Goal: Task Accomplishment & Management: Use online tool/utility

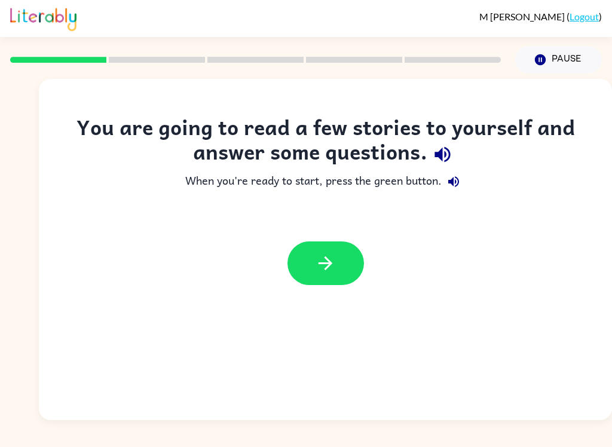
click at [438, 161] on icon "button" at bounding box center [442, 154] width 21 height 21
click at [354, 244] on div at bounding box center [326, 264] width 77 height 44
click at [346, 261] on button "button" at bounding box center [326, 264] width 77 height 44
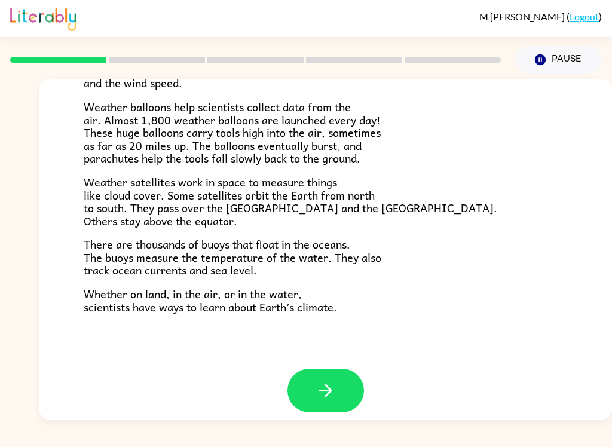
scroll to position [324, 0]
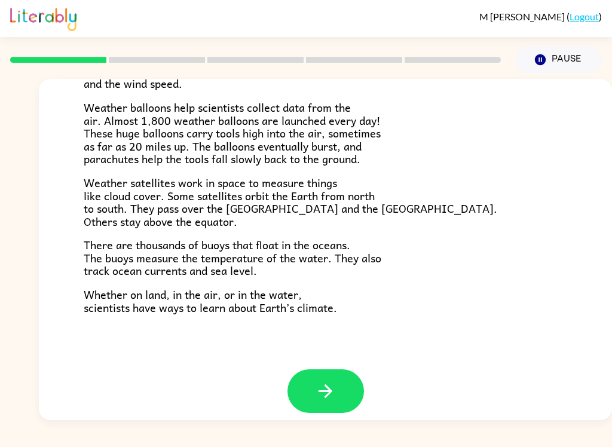
click at [330, 370] on button "button" at bounding box center [326, 392] width 77 height 44
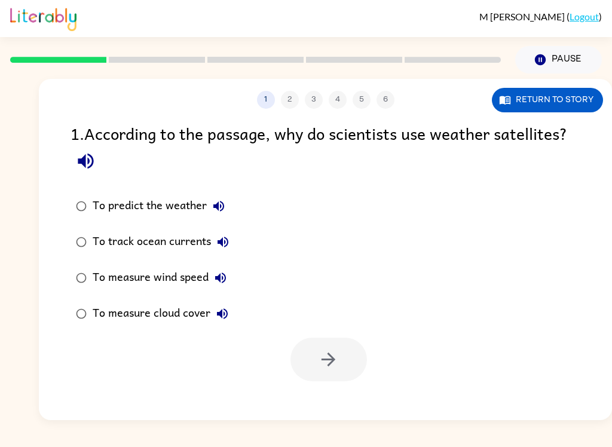
click at [90, 164] on icon "button" at bounding box center [85, 161] width 21 height 21
click at [235, 193] on label "To predict the weather" at bounding box center [152, 206] width 177 height 36
click at [222, 208] on icon "button" at bounding box center [219, 206] width 14 height 14
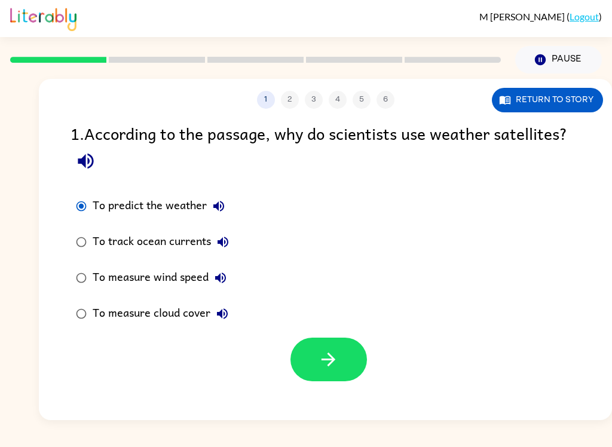
click at [231, 243] on button "To track ocean currents" at bounding box center [223, 242] width 24 height 24
click at [222, 277] on icon "button" at bounding box center [220, 278] width 14 height 14
click at [223, 314] on icon "button" at bounding box center [222, 314] width 14 height 14
click at [86, 154] on icon "button" at bounding box center [85, 161] width 21 height 21
click at [569, 97] on button "Return to story" at bounding box center [547, 100] width 111 height 25
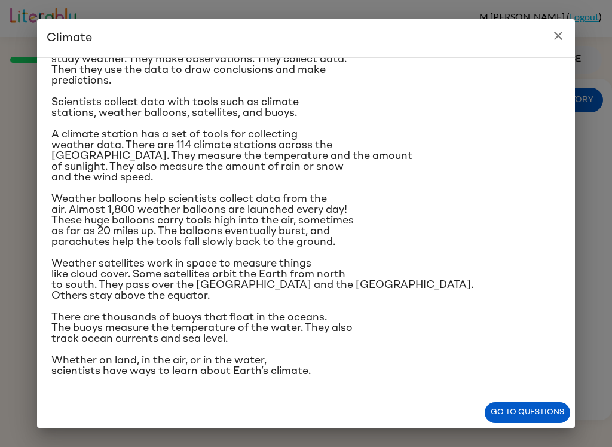
scroll to position [221, 0]
click at [563, 36] on icon "close" at bounding box center [558, 36] width 14 height 14
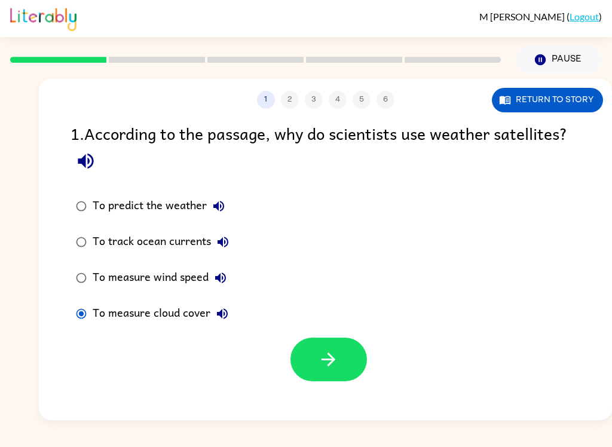
click at [326, 359] on icon "button" at bounding box center [328, 359] width 21 height 21
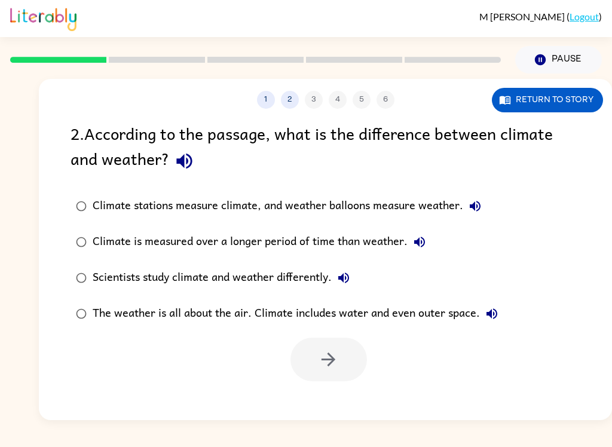
click at [191, 162] on icon "button" at bounding box center [184, 162] width 16 height 16
click at [486, 207] on button "Climate stations measure climate, and weather balloons measure weather." at bounding box center [475, 206] width 24 height 24
click at [416, 244] on icon "button" at bounding box center [419, 242] width 11 height 11
click at [349, 280] on icon "button" at bounding box center [344, 278] width 14 height 14
click at [494, 310] on icon "button" at bounding box center [492, 314] width 14 height 14
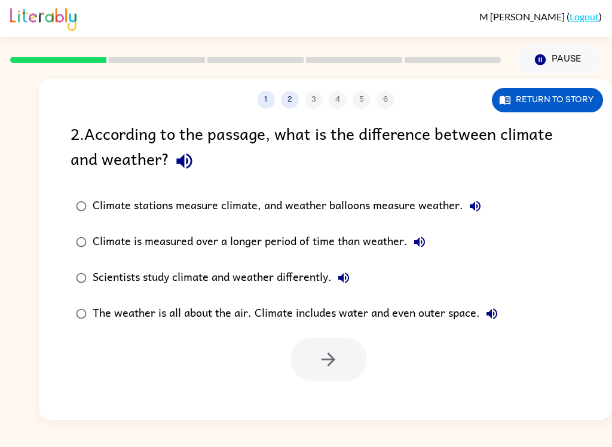
click at [564, 104] on button "Return to story" at bounding box center [547, 100] width 111 height 25
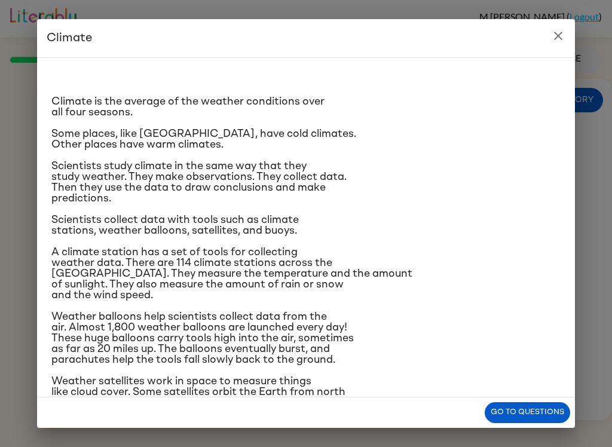
scroll to position [0, 0]
click at [565, 35] on icon "close" at bounding box center [558, 36] width 14 height 14
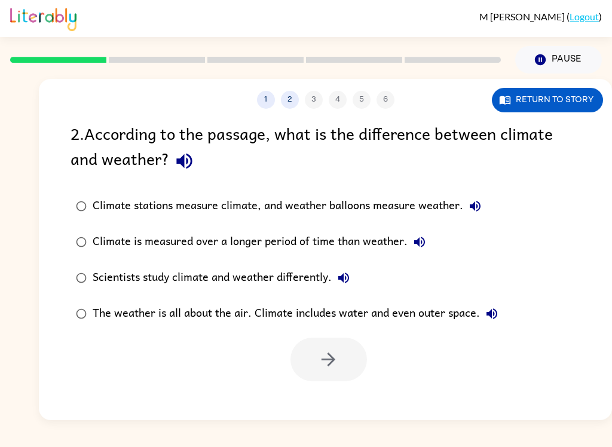
click at [477, 209] on icon "button" at bounding box center [475, 206] width 14 height 14
click at [422, 248] on icon "button" at bounding box center [420, 242] width 14 height 14
click at [413, 245] on icon "button" at bounding box center [420, 242] width 14 height 14
click at [344, 277] on icon "button" at bounding box center [343, 278] width 11 height 11
click at [346, 279] on icon "button" at bounding box center [343, 278] width 11 height 11
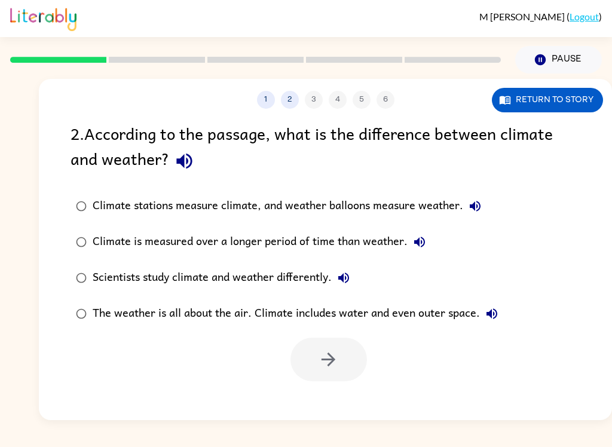
click at [490, 315] on icon "button" at bounding box center [492, 314] width 11 height 11
click at [489, 315] on icon "button" at bounding box center [492, 314] width 11 height 11
click at [496, 310] on icon "button" at bounding box center [492, 314] width 14 height 14
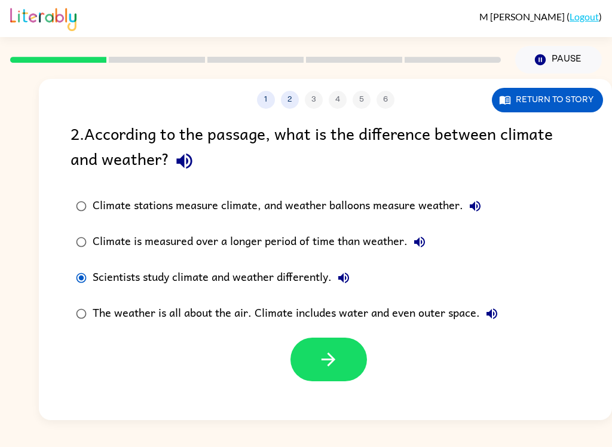
click at [343, 357] on button "button" at bounding box center [329, 360] width 77 height 44
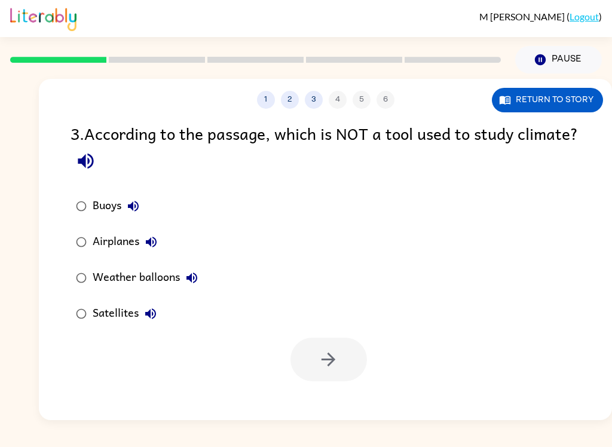
click at [96, 162] on icon "button" at bounding box center [85, 161] width 21 height 21
click at [142, 202] on button "Buoys" at bounding box center [133, 206] width 24 height 24
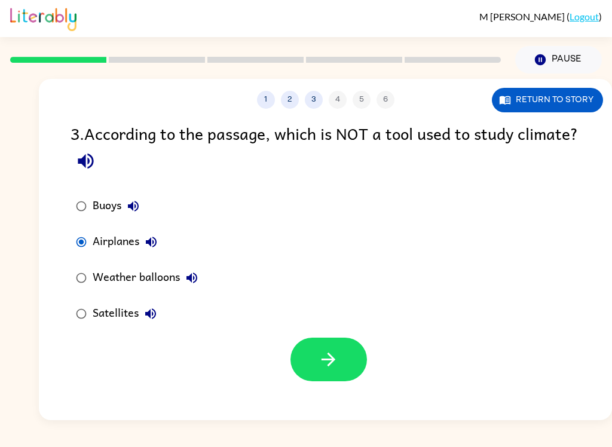
click at [316, 354] on button "button" at bounding box center [329, 360] width 77 height 44
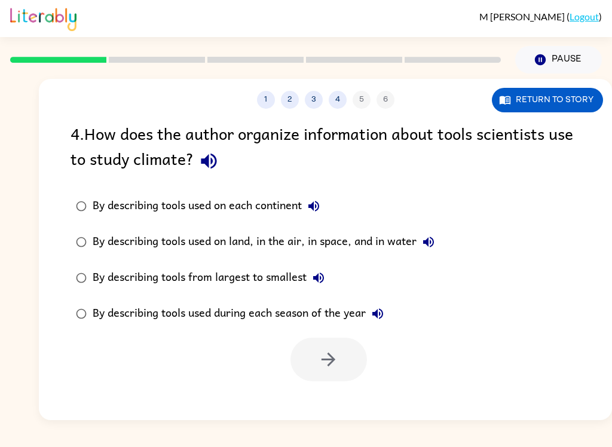
click at [203, 168] on icon "button" at bounding box center [209, 161] width 21 height 21
click at [317, 205] on icon "button" at bounding box center [314, 206] width 14 height 14
click at [430, 241] on icon "button" at bounding box center [428, 242] width 11 height 11
click at [316, 279] on icon "button" at bounding box center [318, 278] width 11 height 11
click at [377, 315] on icon "button" at bounding box center [378, 314] width 11 height 11
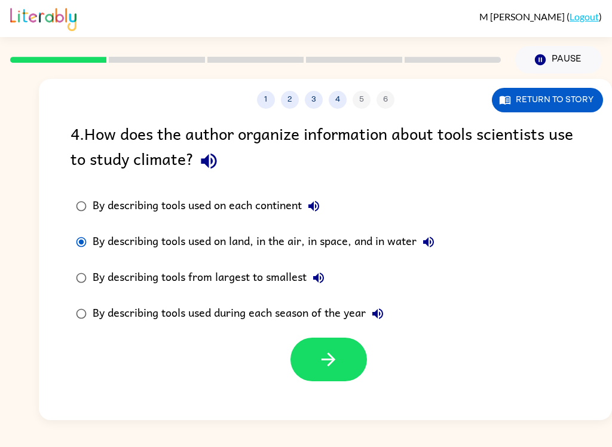
click at [332, 356] on icon "button" at bounding box center [328, 359] width 21 height 21
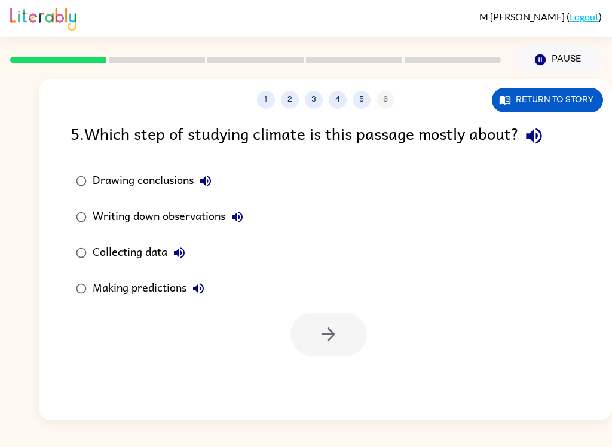
click at [544, 133] on icon "button" at bounding box center [534, 136] width 21 height 21
click at [203, 184] on icon "button" at bounding box center [205, 181] width 11 height 11
click at [245, 214] on icon "button" at bounding box center [237, 217] width 14 height 14
click at [185, 249] on icon "button" at bounding box center [179, 253] width 14 height 14
click at [197, 285] on icon "button" at bounding box center [198, 289] width 14 height 14
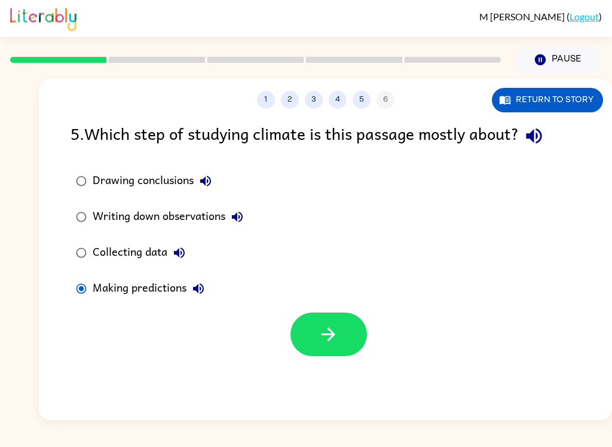
click at [206, 173] on button "Drawing conclusions" at bounding box center [206, 181] width 24 height 24
click at [245, 212] on icon "button" at bounding box center [237, 217] width 14 height 14
click at [239, 218] on icon "button" at bounding box center [237, 217] width 11 height 11
click at [184, 245] on button "Collecting data" at bounding box center [179, 253] width 24 height 24
click at [309, 328] on button "button" at bounding box center [329, 335] width 77 height 44
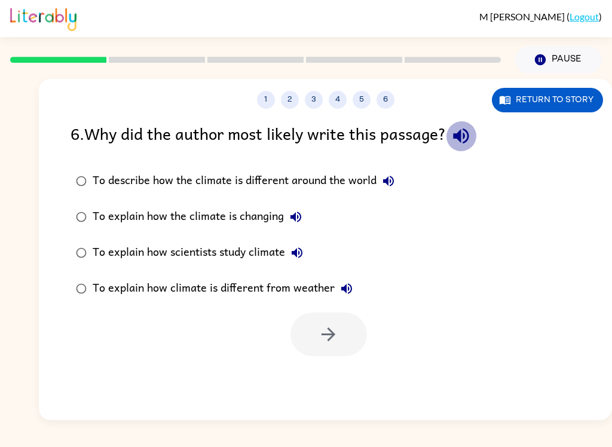
click at [466, 135] on icon "button" at bounding box center [461, 137] width 16 height 16
click at [394, 182] on icon "button" at bounding box center [388, 181] width 11 height 11
click at [299, 214] on icon "button" at bounding box center [296, 217] width 11 height 11
click at [298, 246] on icon "button" at bounding box center [297, 253] width 14 height 14
click at [346, 288] on icon "button" at bounding box center [347, 289] width 14 height 14
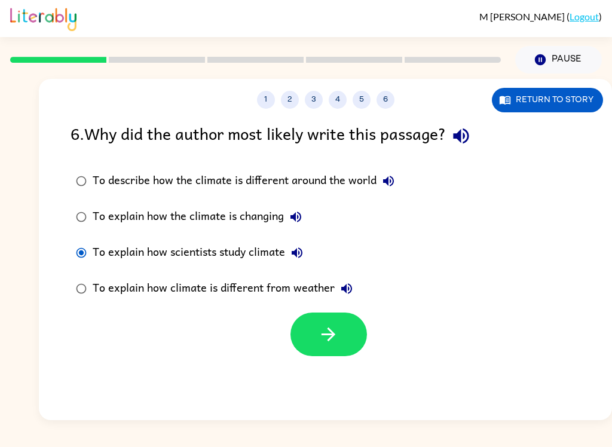
click at [335, 332] on icon "button" at bounding box center [328, 334] width 21 height 21
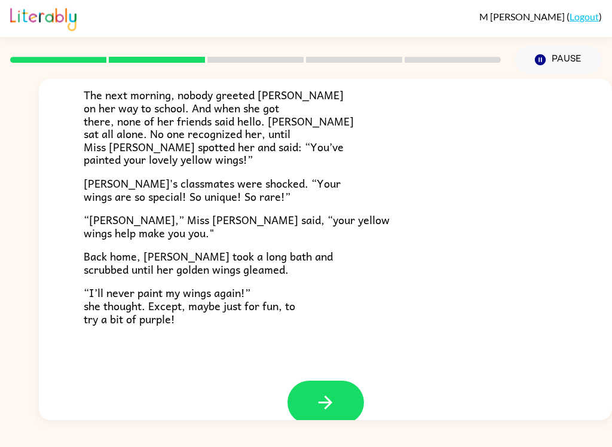
scroll to position [318, 0]
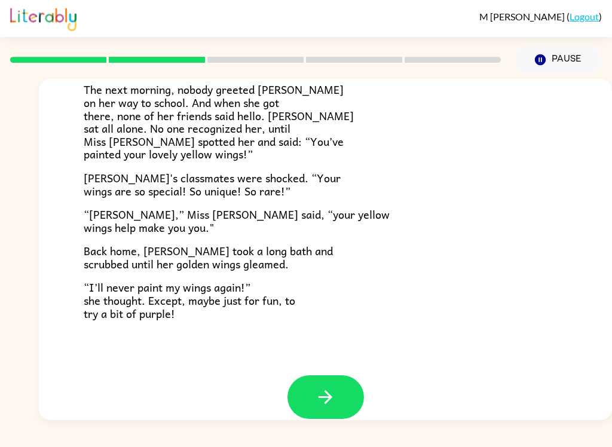
click at [328, 393] on icon "button" at bounding box center [325, 397] width 21 height 21
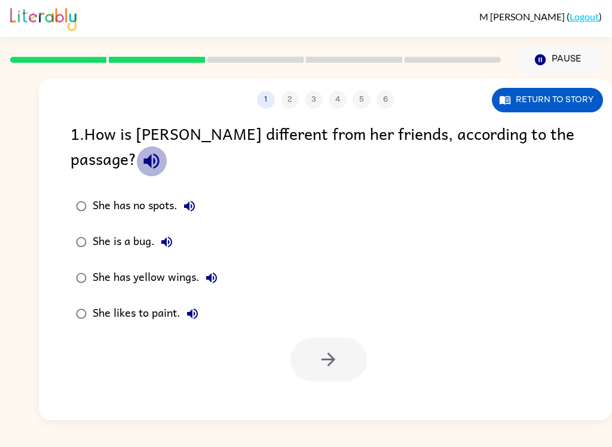
click at [162, 151] on icon "button" at bounding box center [151, 161] width 21 height 21
click at [197, 199] on icon "button" at bounding box center [189, 206] width 14 height 14
click at [164, 237] on icon "button" at bounding box center [166, 242] width 11 height 11
click at [213, 273] on icon "button" at bounding box center [211, 278] width 11 height 11
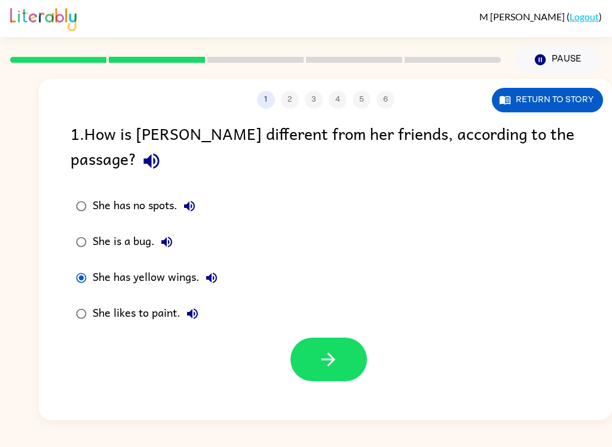
click at [321, 349] on icon "button" at bounding box center [328, 359] width 21 height 21
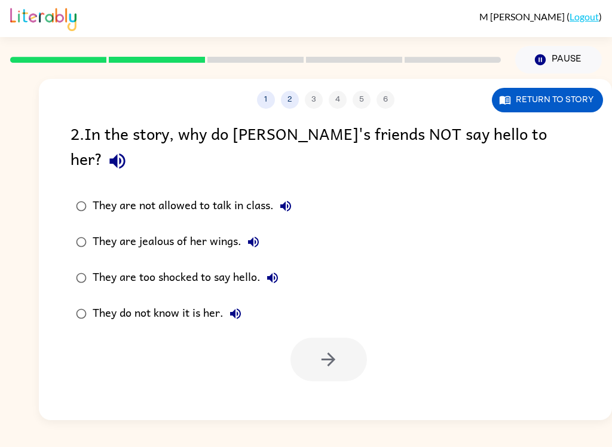
click at [128, 151] on icon "button" at bounding box center [117, 161] width 21 height 21
click at [125, 154] on icon "button" at bounding box center [117, 162] width 16 height 16
click at [133, 151] on button "button" at bounding box center [117, 161] width 30 height 30
click at [291, 199] on icon "button" at bounding box center [286, 206] width 14 height 14
click at [251, 235] on icon "button" at bounding box center [253, 242] width 14 height 14
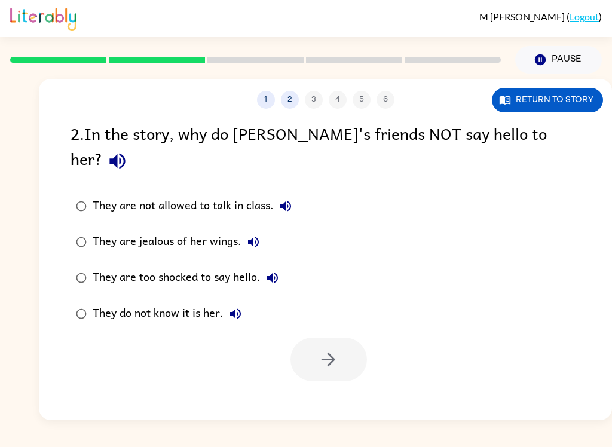
click at [272, 273] on icon "button" at bounding box center [272, 278] width 11 height 11
click at [233, 309] on icon "button" at bounding box center [235, 314] width 11 height 11
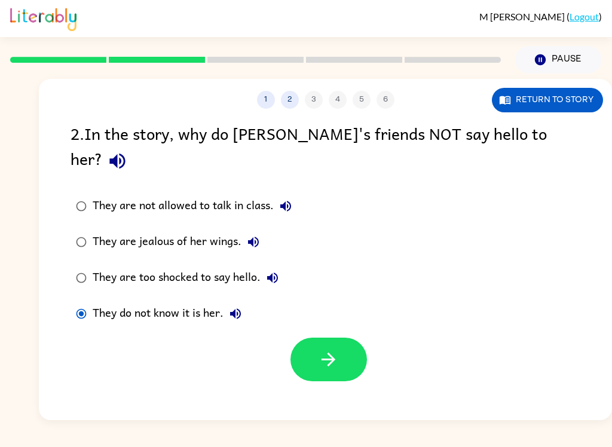
click at [315, 340] on button "button" at bounding box center [329, 360] width 77 height 44
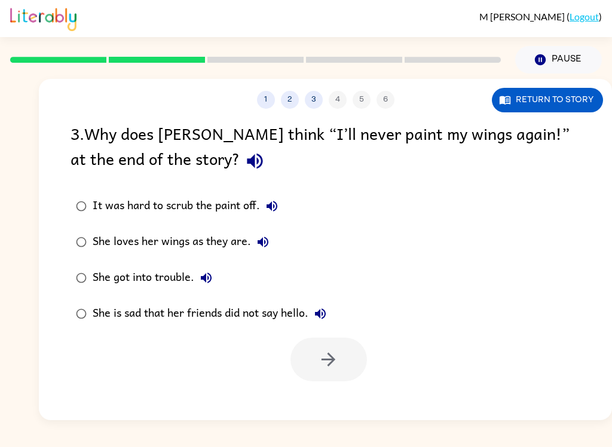
click at [152, 182] on div "3 . Why does [PERSON_NAME] think “I’ll never paint my wings again!” at the end …" at bounding box center [325, 251] width 573 height 261
click at [240, 151] on button "button" at bounding box center [255, 161] width 30 height 30
click at [265, 209] on button "It was hard to scrub the paint off." at bounding box center [272, 206] width 24 height 24
click at [270, 240] on icon "button" at bounding box center [263, 242] width 14 height 14
click at [205, 284] on icon "button" at bounding box center [206, 278] width 14 height 14
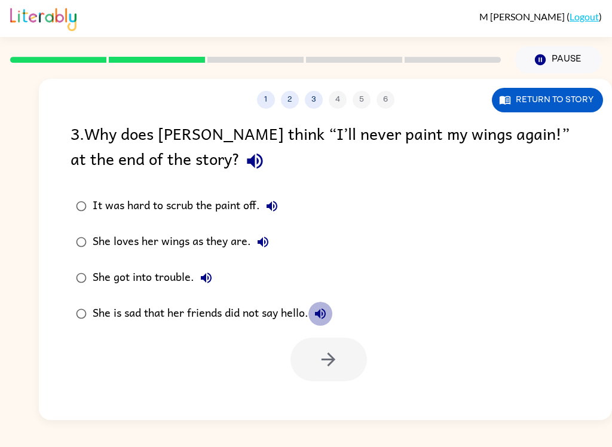
click at [320, 319] on icon "button" at bounding box center [320, 314] width 14 height 14
click at [259, 240] on icon "button" at bounding box center [263, 242] width 14 height 14
click at [101, 240] on div "She loves her wings as they are." at bounding box center [184, 242] width 182 height 24
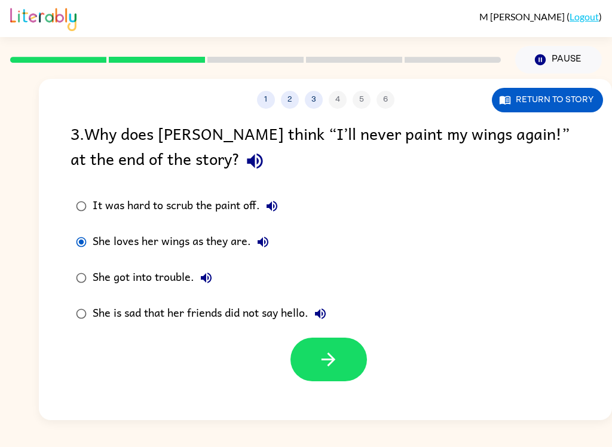
click at [319, 348] on button "button" at bounding box center [329, 360] width 77 height 44
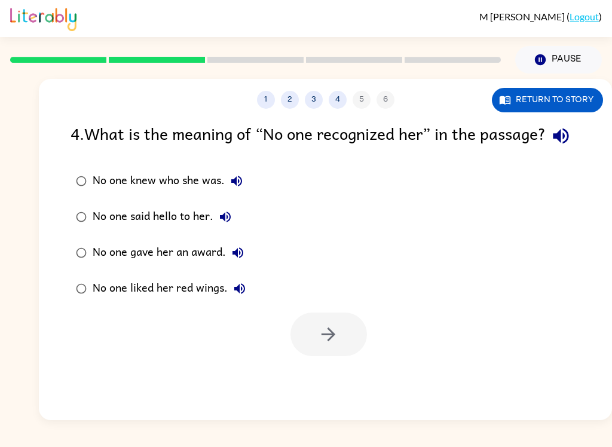
click at [553, 144] on icon "button" at bounding box center [561, 137] width 16 height 16
click at [239, 188] on icon "button" at bounding box center [237, 181] width 14 height 14
click at [224, 224] on icon "button" at bounding box center [225, 217] width 14 height 14
click at [234, 258] on icon "button" at bounding box center [238, 253] width 11 height 11
click at [233, 296] on icon "button" at bounding box center [240, 289] width 14 height 14
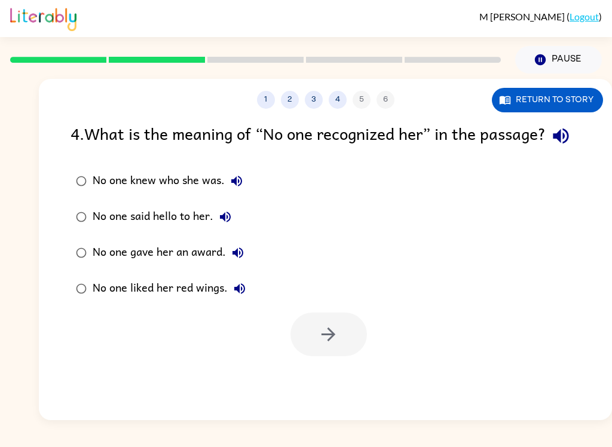
click at [242, 188] on icon "button" at bounding box center [237, 181] width 14 height 14
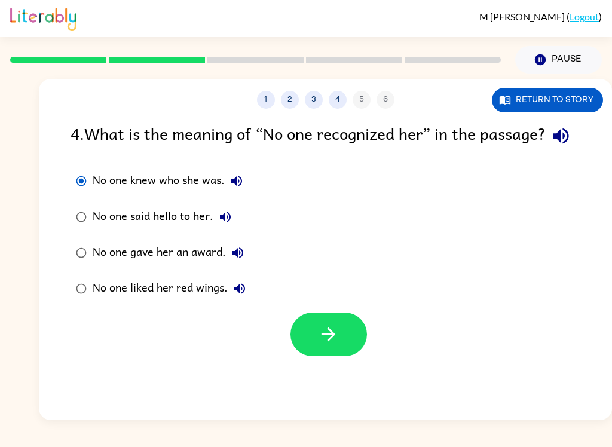
click at [342, 356] on button "button" at bounding box center [329, 335] width 77 height 44
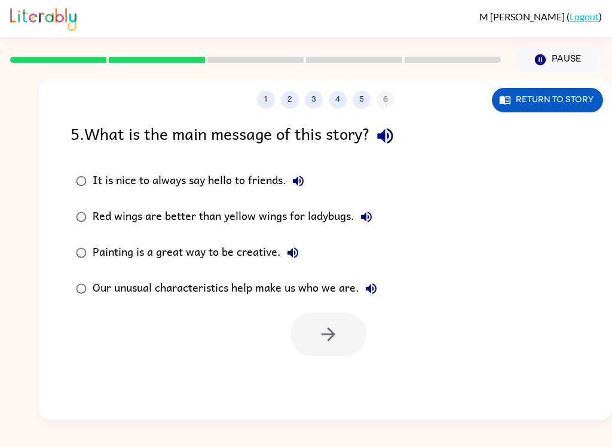
click at [389, 141] on icon "button" at bounding box center [385, 137] width 16 height 16
click at [309, 185] on button "It is nice to always say hello to friends." at bounding box center [298, 181] width 24 height 24
click at [374, 213] on icon "button" at bounding box center [366, 217] width 14 height 14
click at [293, 255] on icon "button" at bounding box center [293, 253] width 14 height 14
click at [379, 286] on icon "button" at bounding box center [371, 289] width 14 height 14
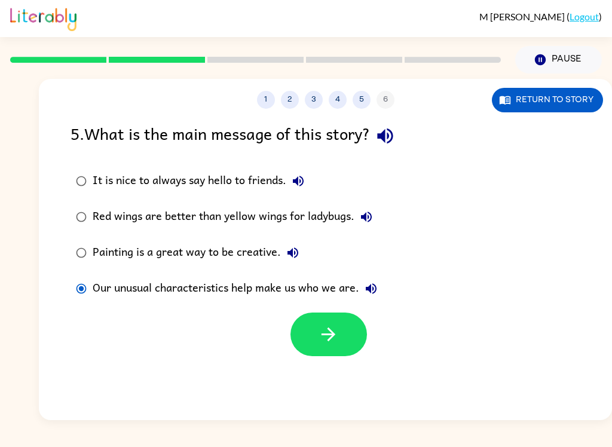
click at [338, 330] on icon "button" at bounding box center [328, 334] width 21 height 21
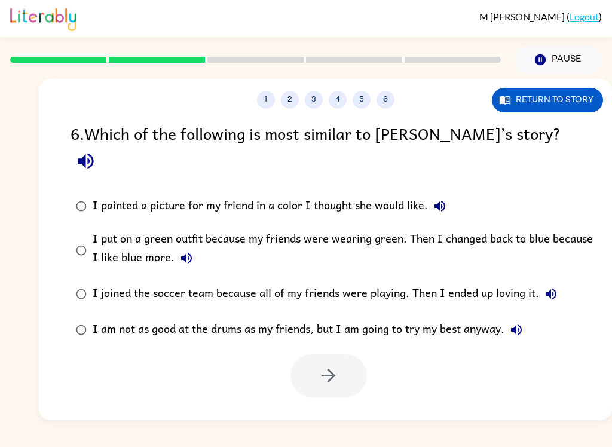
click at [93, 154] on icon "button" at bounding box center [86, 162] width 16 height 16
click at [440, 201] on icon "button" at bounding box center [440, 206] width 11 height 11
click at [185, 251] on icon "button" at bounding box center [186, 258] width 14 height 14
click at [551, 289] on icon "button" at bounding box center [551, 294] width 11 height 11
click at [517, 322] on label "I am not as good at the drums as my friends, but I am going to try my best anyw…" at bounding box center [333, 330] width 539 height 36
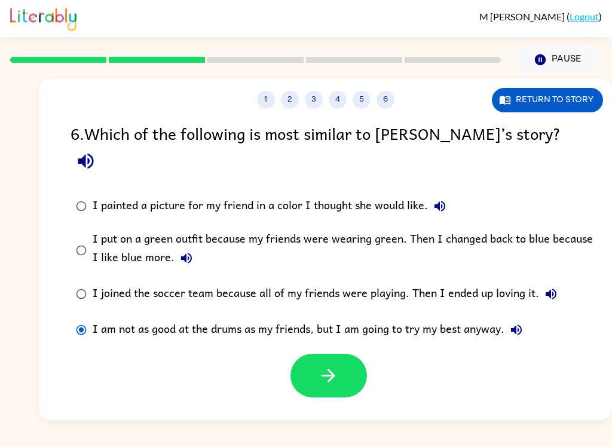
click at [515, 325] on icon "button" at bounding box center [516, 330] width 11 height 11
click at [439, 199] on icon "button" at bounding box center [440, 206] width 14 height 14
click at [314, 354] on button "button" at bounding box center [329, 376] width 77 height 44
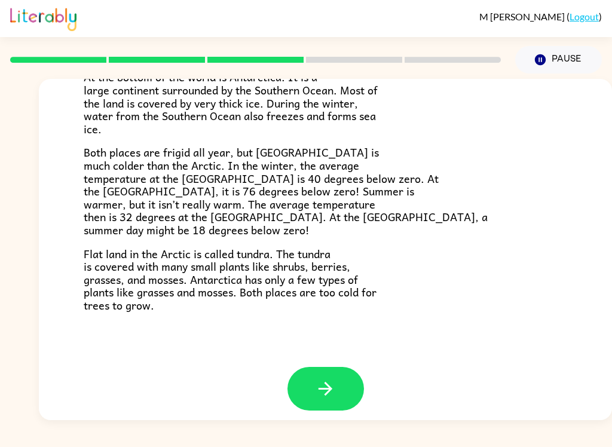
scroll to position [243, 0]
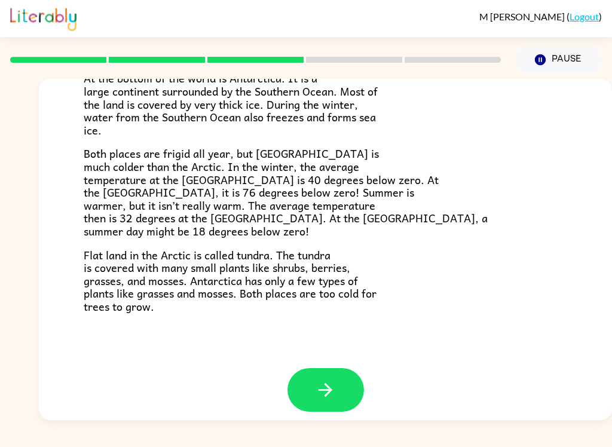
click at [352, 386] on button "button" at bounding box center [326, 390] width 77 height 44
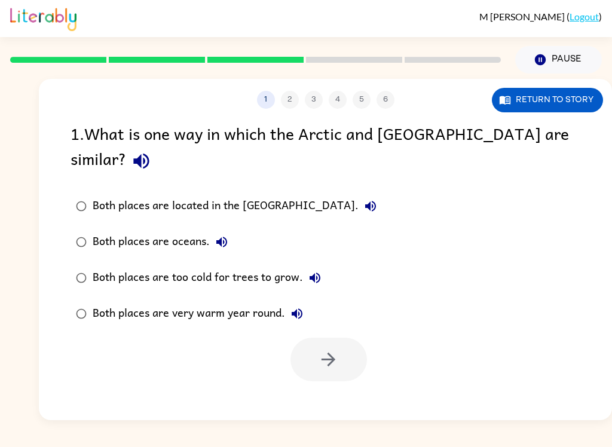
scroll to position [0, 0]
click at [157, 151] on button "button" at bounding box center [141, 161] width 30 height 30
click at [365, 201] on icon "button" at bounding box center [370, 206] width 11 height 11
click at [232, 224] on label "Both places are oceans." at bounding box center [226, 242] width 325 height 36
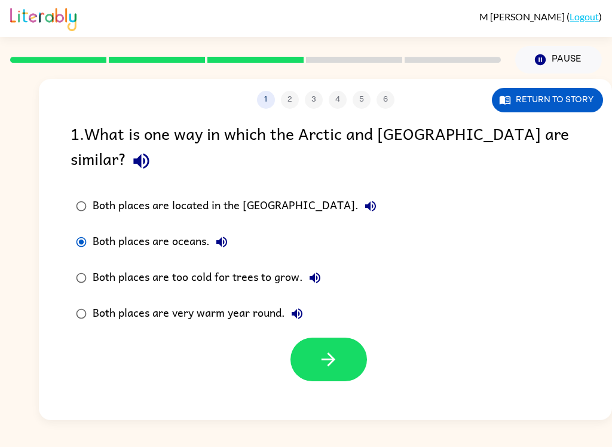
click at [225, 235] on icon "button" at bounding box center [222, 242] width 14 height 14
click at [319, 273] on icon "button" at bounding box center [315, 278] width 11 height 11
click at [300, 302] on button "Both places are very warm year round." at bounding box center [297, 314] width 24 height 24
click at [319, 271] on icon "button" at bounding box center [315, 278] width 14 height 14
click at [318, 349] on icon "button" at bounding box center [328, 359] width 21 height 21
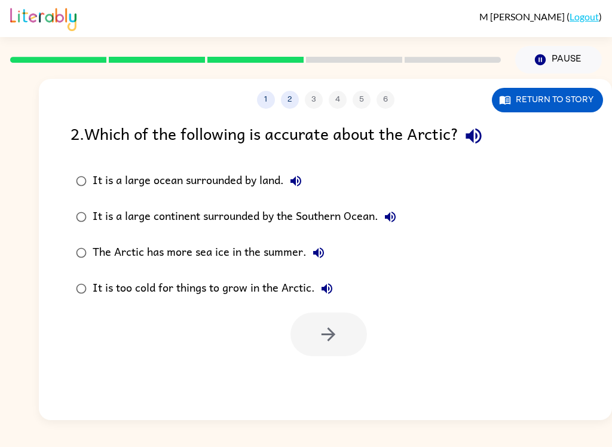
click at [480, 141] on icon "button" at bounding box center [473, 136] width 21 height 21
click at [283, 167] on label "It is a large ocean surrounded by land." at bounding box center [236, 181] width 344 height 36
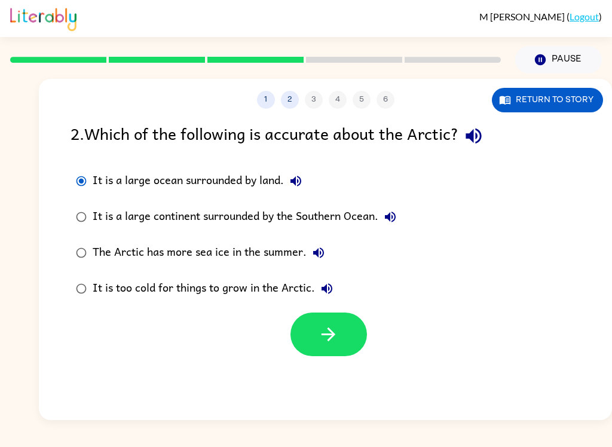
click at [303, 181] on icon "button" at bounding box center [296, 181] width 14 height 14
click at [390, 208] on button "It is a large continent surrounded by the Southern Ocean." at bounding box center [391, 217] width 24 height 24
click at [328, 242] on div "The Arctic has more sea ice in the summer." at bounding box center [212, 253] width 238 height 24
click at [317, 251] on icon "button" at bounding box center [318, 253] width 11 height 11
click at [331, 286] on icon "button" at bounding box center [327, 288] width 11 height 11
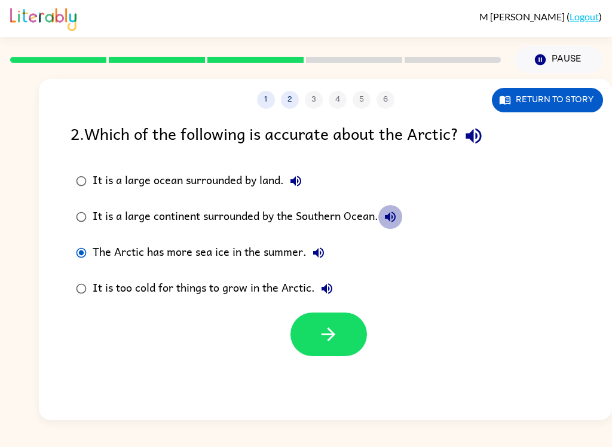
click at [397, 227] on button "It is a large continent surrounded by the Southern Ocean." at bounding box center [391, 217] width 24 height 24
click at [572, 104] on button "Return to story" at bounding box center [547, 100] width 111 height 25
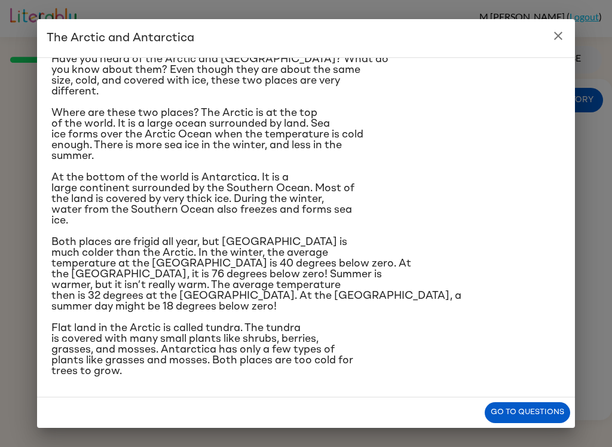
scroll to position [61, 0]
click at [560, 38] on icon "close" at bounding box center [558, 36] width 8 height 8
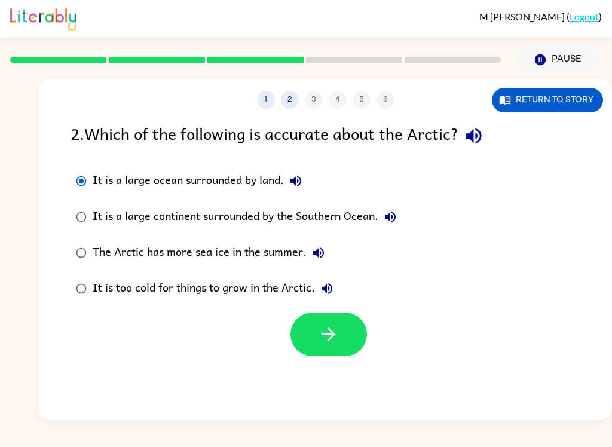
click at [327, 337] on icon "button" at bounding box center [328, 334] width 21 height 21
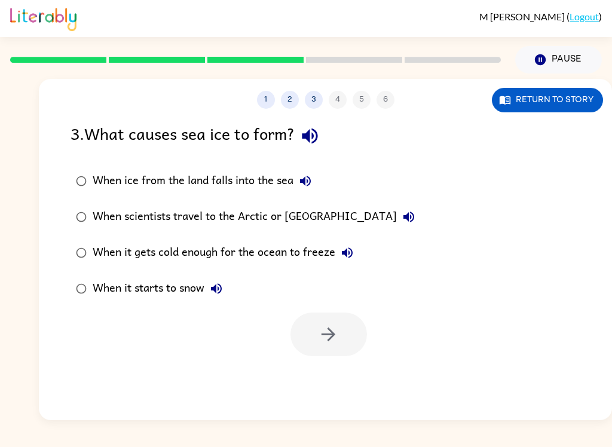
click at [313, 143] on icon "button" at bounding box center [310, 136] width 21 height 21
click at [309, 183] on icon "button" at bounding box center [305, 181] width 14 height 14
click at [402, 217] on icon "button" at bounding box center [409, 217] width 14 height 14
click at [355, 252] on button "When it gets cold enough for the ocean to freeze" at bounding box center [347, 253] width 24 height 24
click at [216, 284] on icon "button" at bounding box center [216, 289] width 14 height 14
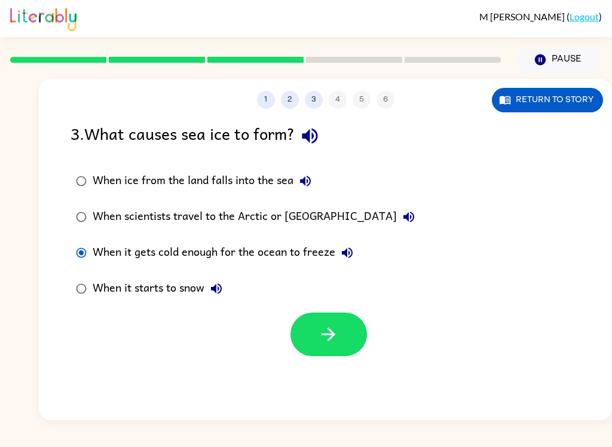
click at [345, 335] on button "button" at bounding box center [329, 335] width 77 height 44
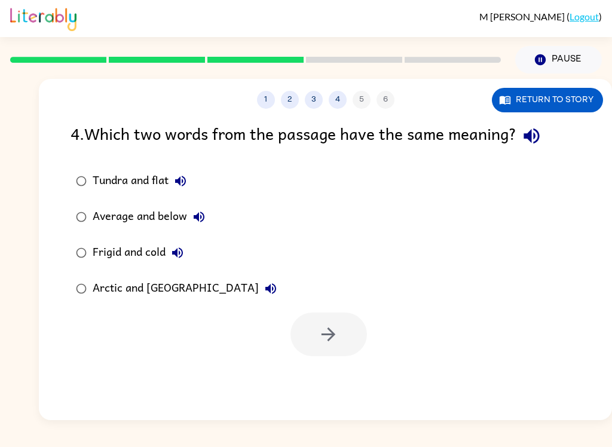
click at [538, 138] on icon "button" at bounding box center [531, 136] width 21 height 21
click at [172, 178] on button "Tundra and flat" at bounding box center [181, 181] width 24 height 24
click at [202, 206] on button "Average and below" at bounding box center [199, 217] width 24 height 24
click at [185, 251] on icon "button" at bounding box center [177, 253] width 14 height 14
click at [264, 284] on icon "button" at bounding box center [271, 289] width 14 height 14
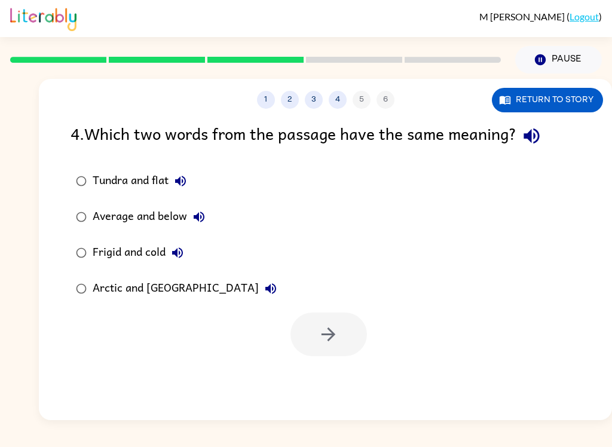
click at [214, 213] on label "Average and below" at bounding box center [176, 217] width 225 height 36
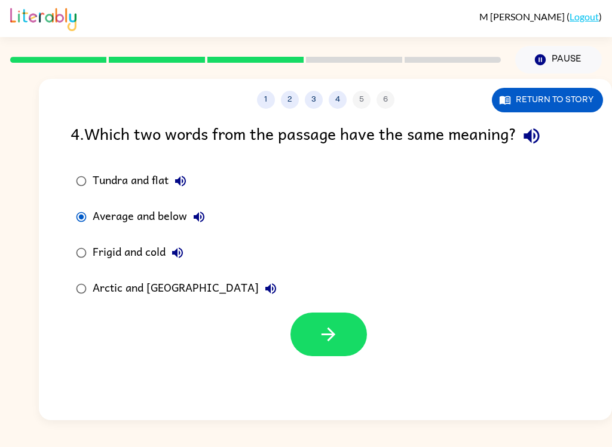
click at [201, 213] on icon "button" at bounding box center [199, 217] width 11 height 11
click at [201, 222] on icon "button" at bounding box center [199, 217] width 11 height 11
click at [178, 251] on icon "button" at bounding box center [177, 253] width 11 height 11
click at [173, 267] on label "Frigid and cold" at bounding box center [176, 253] width 225 height 36
click at [172, 267] on label "Frigid and cold" at bounding box center [176, 253] width 225 height 36
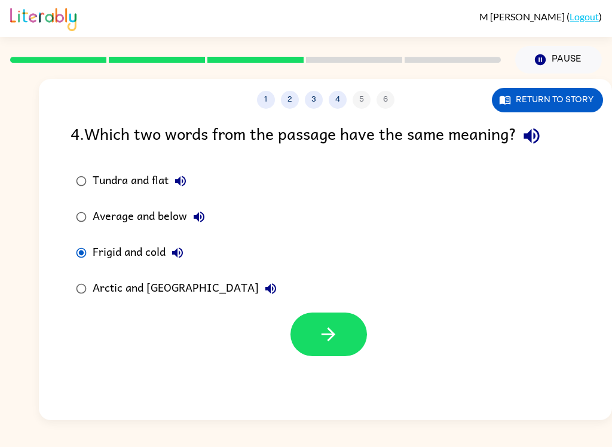
click at [181, 252] on icon "button" at bounding box center [177, 253] width 11 height 11
click at [331, 350] on button "button" at bounding box center [329, 335] width 77 height 44
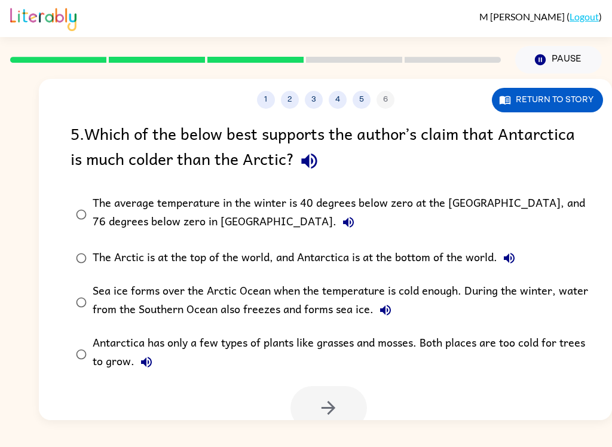
click at [301, 159] on icon "button" at bounding box center [309, 161] width 21 height 21
click at [343, 222] on icon "button" at bounding box center [348, 222] width 11 height 11
click at [508, 264] on icon "button" at bounding box center [509, 258] width 14 height 14
click at [383, 313] on icon "button" at bounding box center [385, 310] width 11 height 11
click at [152, 363] on icon "button" at bounding box center [146, 362] width 14 height 14
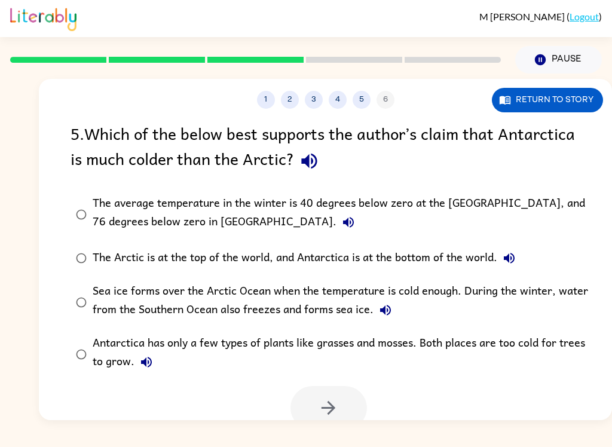
click at [341, 218] on icon "button" at bounding box center [348, 222] width 14 height 14
click at [339, 406] on button "button" at bounding box center [329, 408] width 77 height 44
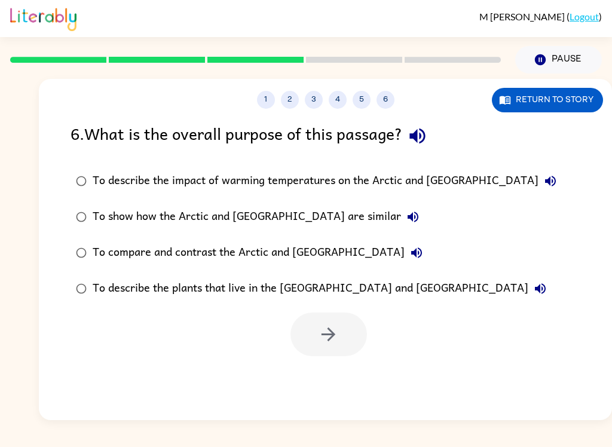
click at [443, 127] on div "6 . What is the overall purpose of this passage?" at bounding box center [326, 136] width 510 height 30
click at [422, 136] on icon "button" at bounding box center [418, 137] width 16 height 16
click at [539, 185] on button "To describe the impact of warming temperatures on the Arctic and [GEOGRAPHIC_DA…" at bounding box center [551, 181] width 24 height 24
click at [408, 217] on icon "button" at bounding box center [413, 217] width 11 height 11
click at [410, 252] on icon "button" at bounding box center [417, 253] width 14 height 14
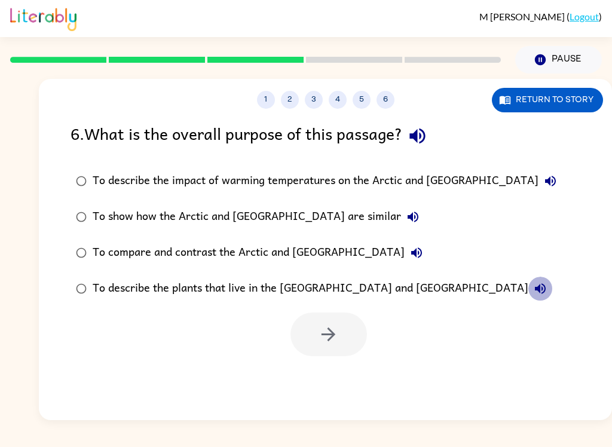
click at [533, 288] on icon "button" at bounding box center [540, 289] width 14 height 14
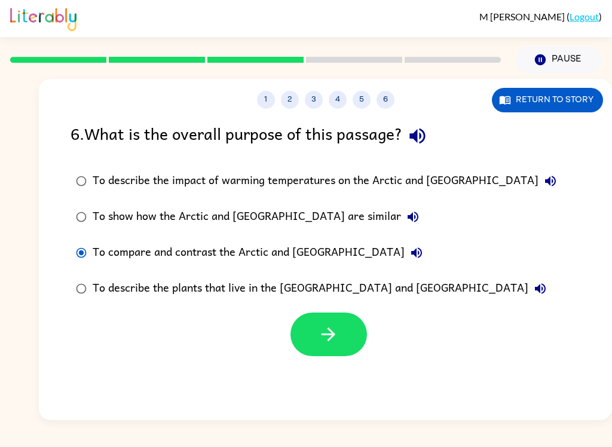
click at [318, 332] on icon "button" at bounding box center [328, 334] width 21 height 21
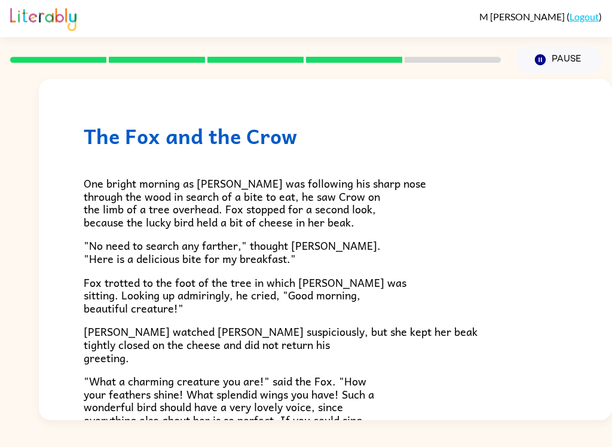
click at [571, 53] on button "Pause Pause" at bounding box center [558, 60] width 87 height 28
